Goal: Check status: Check status

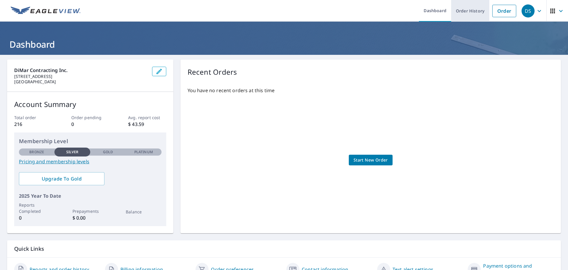
click at [471, 14] on link "Order History" at bounding box center [470, 11] width 38 height 22
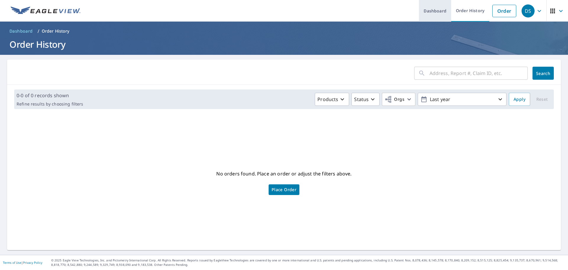
click at [419, 14] on link "Dashboard" at bounding box center [435, 11] width 32 height 22
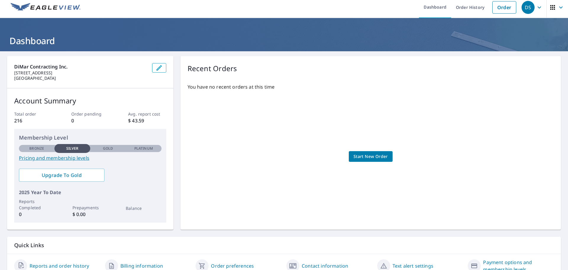
scroll to position [31, 0]
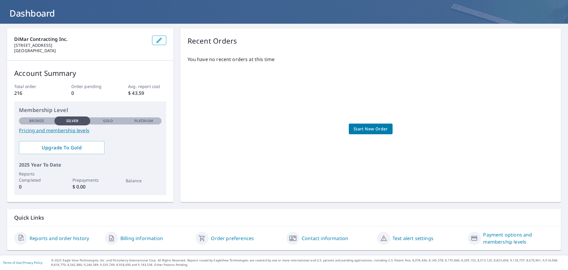
click at [72, 239] on link "Reports and order history" at bounding box center [59, 237] width 59 height 7
